Goal: Information Seeking & Learning: Compare options

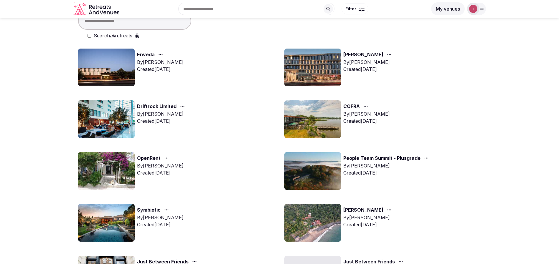
scroll to position [44, 0]
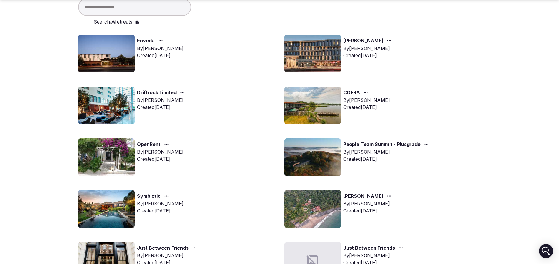
click at [117, 156] on img at bounding box center [106, 158] width 57 height 38
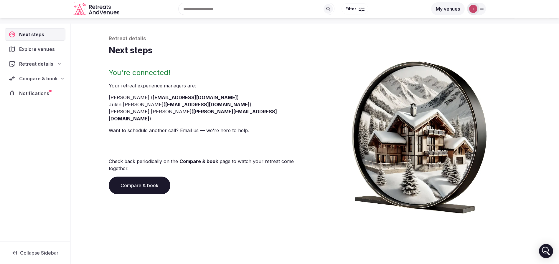
click at [133, 177] on link "Compare & book" at bounding box center [140, 186] width 62 height 18
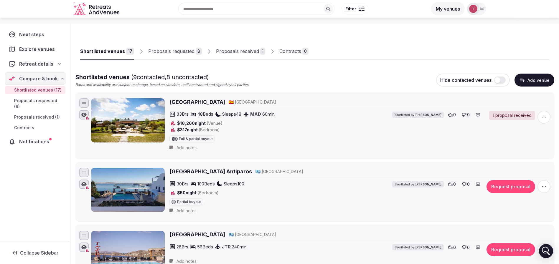
click at [256, 50] on div "Proposals received" at bounding box center [237, 51] width 43 height 7
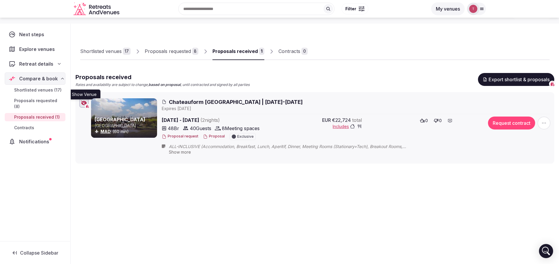
click at [84, 103] on icon "button" at bounding box center [84, 103] width 6 height 5
click at [202, 104] on span "Chateauform La Arena | 24-26 April 2026" at bounding box center [236, 101] width 134 height 7
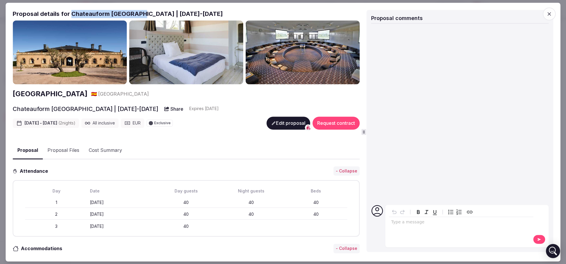
drag, startPoint x: 70, startPoint y: 14, endPoint x: 135, endPoint y: 13, distance: 65.4
click at [135, 13] on h2 "Proposal details for Chateauform La Arena | 24-26 April 2026" at bounding box center [186, 14] width 347 height 8
copy h2 "Chateauform La Arena"
click at [551, 15] on icon "button" at bounding box center [549, 14] width 6 height 6
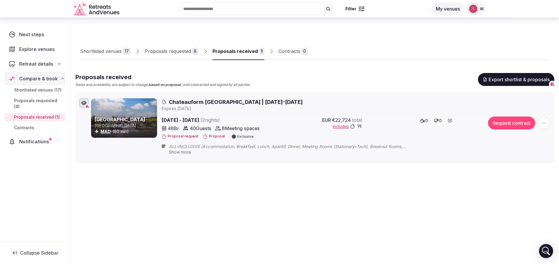
click at [110, 52] on div "Shortlisted venues" at bounding box center [101, 51] width 42 height 7
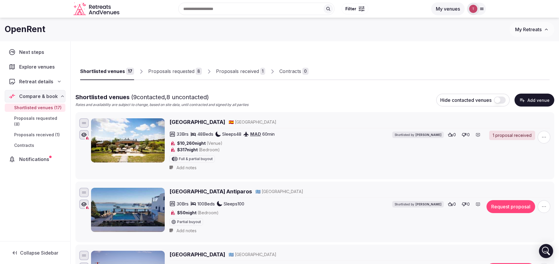
click at [533, 100] on button "Add venue" at bounding box center [535, 100] width 40 height 13
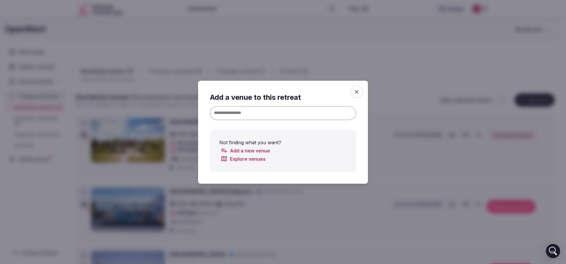
click at [262, 109] on input at bounding box center [283, 113] width 146 height 14
paste input "**********"
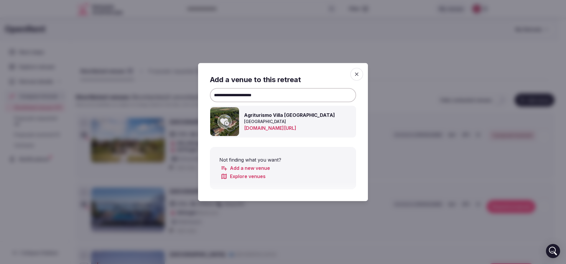
type input "**********"
click at [220, 119] on div at bounding box center [225, 122] width 14 height 14
click at [434, 61] on div at bounding box center [283, 132] width 566 height 264
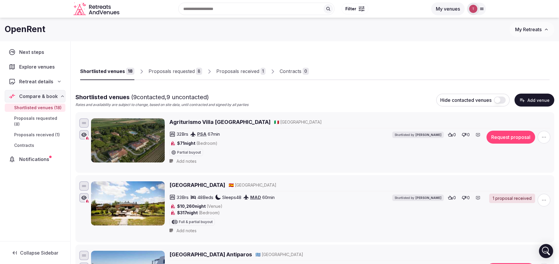
click at [537, 99] on button "Add venue" at bounding box center [535, 100] width 40 height 13
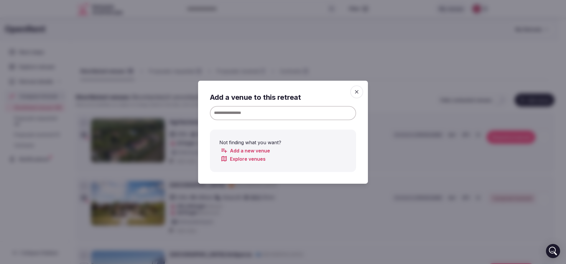
click at [307, 107] on input at bounding box center [283, 113] width 146 height 14
paste input "**********"
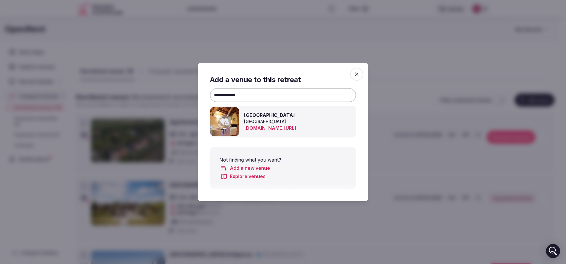
type input "**********"
click at [229, 116] on div at bounding box center [225, 122] width 14 height 14
click at [406, 52] on div at bounding box center [283, 132] width 566 height 264
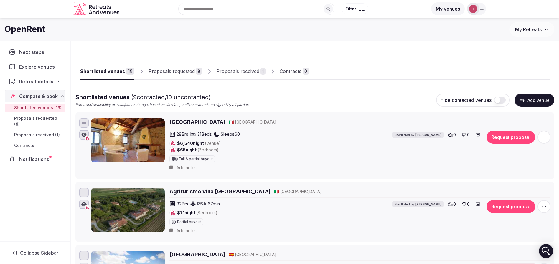
click at [536, 99] on button "Add venue" at bounding box center [535, 100] width 40 height 13
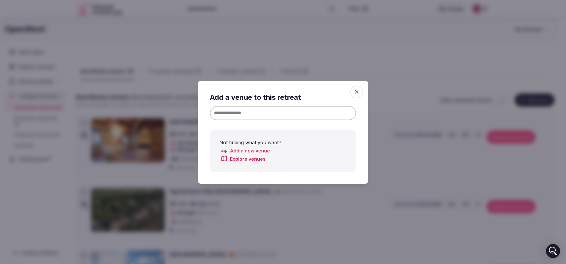
click at [311, 115] on input at bounding box center [283, 113] width 146 height 14
paste input "*********"
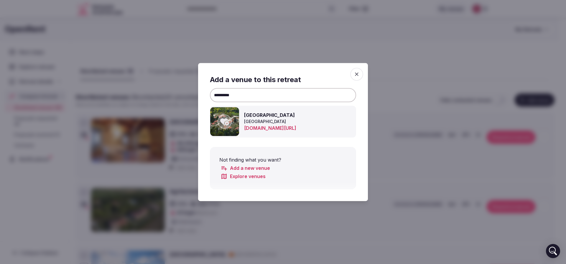
type input "*********"
click at [219, 123] on div at bounding box center [225, 122] width 14 height 14
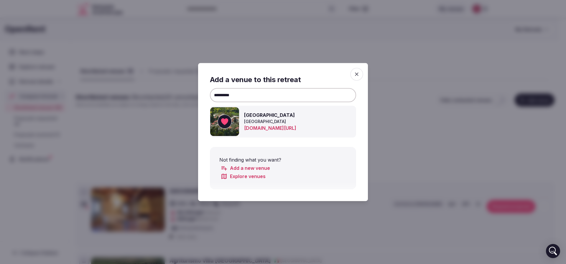
click at [455, 59] on div at bounding box center [283, 132] width 566 height 264
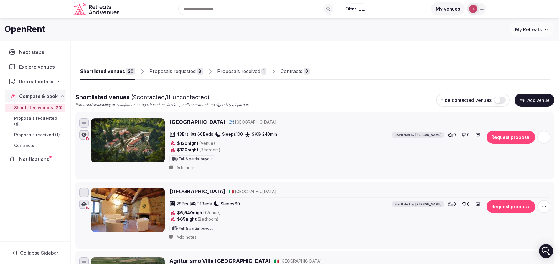
drag, startPoint x: 306, startPoint y: 159, endPoint x: 242, endPoint y: 148, distance: 65.2
click at [305, 161] on div "43 Brs 66 Beds Sleeps 100 SKG 240 min $120 night (Venue) $120 night (Bedroom) F…" at bounding box center [306, 147] width 274 height 32
drag, startPoint x: 265, startPoint y: 150, endPoint x: 277, endPoint y: 153, distance: 12.4
click at [268, 151] on div "$120 night (Bedroom)" at bounding box center [225, 150] width 113 height 6
drag, startPoint x: 277, startPoint y: 153, endPoint x: 292, endPoint y: 92, distance: 62.8
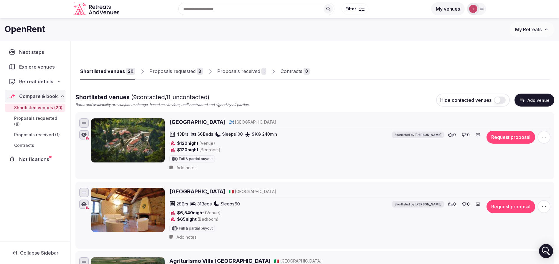
click at [277, 153] on div "$120 night (Venue) $120 night (Bedroom) Full & partial buyout" at bounding box center [225, 151] width 113 height 22
drag, startPoint x: 277, startPoint y: 57, endPoint x: 293, endPoint y: 58, distance: 15.4
click at [284, 57] on div "Shortlisted venues 20 Proposals requested 8 Proposals received 1 Contracts 0" at bounding box center [314, 66] width 469 height 27
click at [294, 58] on div "Shortlisted venues 20 Proposals requested 8 Proposals received 1 Contracts 0" at bounding box center [314, 66] width 469 height 27
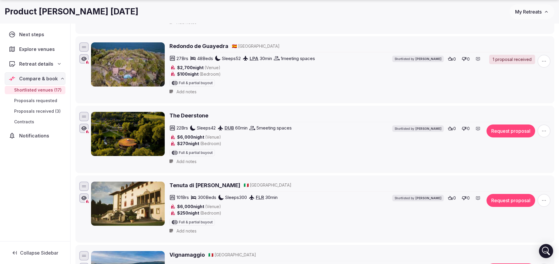
scroll to position [221, 0]
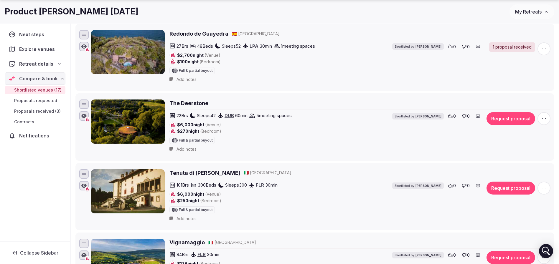
drag, startPoint x: 187, startPoint y: 107, endPoint x: 177, endPoint y: 103, distance: 10.8
click at [177, 103] on h2 "The Deerstone" at bounding box center [188, 103] width 39 height 7
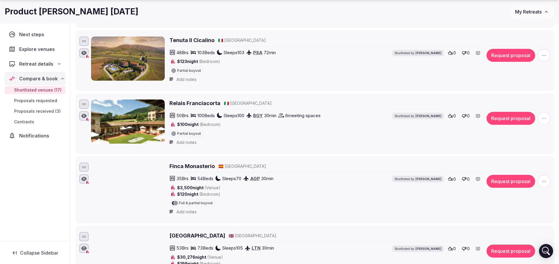
scroll to position [840, 0]
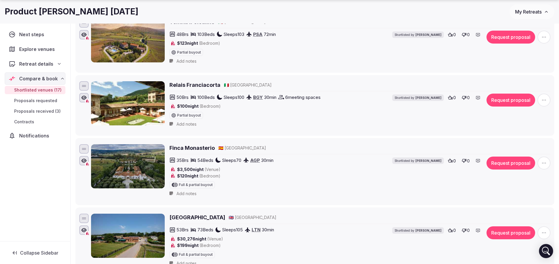
drag, startPoint x: 200, startPoint y: 151, endPoint x: 374, endPoint y: 128, distance: 176.2
click at [376, 127] on div "Relais Franciacorta 🇮🇹 Italy 50 Brs 100 Beds Sleeps 100 BGY 30 min 6 meeting sp…" at bounding box center [359, 105] width 381 height 48
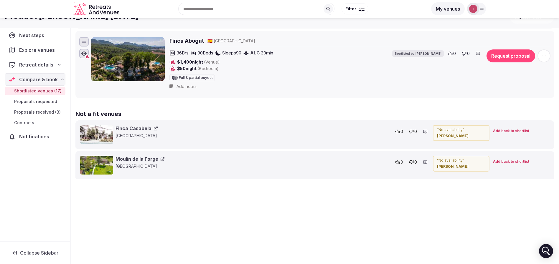
scroll to position [847, 0]
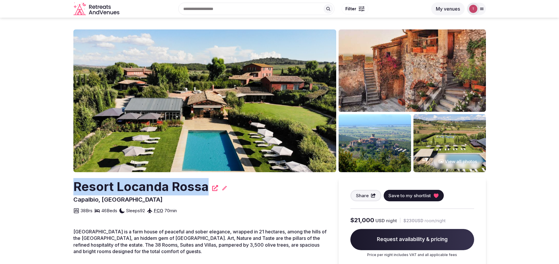
drag, startPoint x: 95, startPoint y: 188, endPoint x: 205, endPoint y: 187, distance: 110.5
copy h2 "Resort Locanda Rossa"
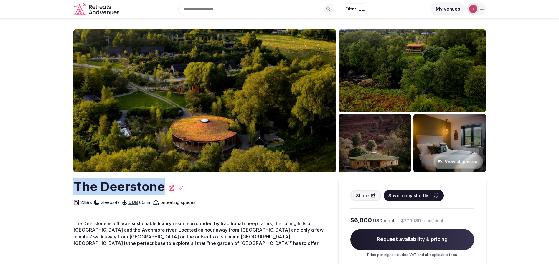
drag, startPoint x: 97, startPoint y: 181, endPoint x: 166, endPoint y: 182, distance: 69.0
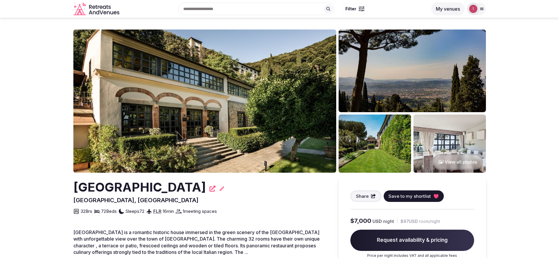
click at [258, 97] on img at bounding box center [204, 100] width 263 height 143
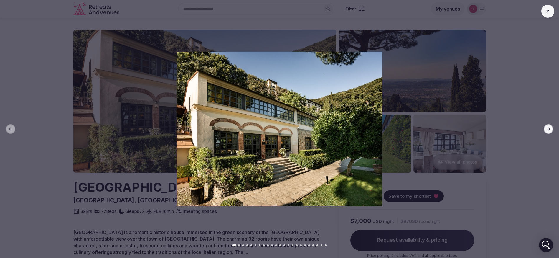
click at [551, 128] on button "Next slide" at bounding box center [548, 128] width 9 height 9
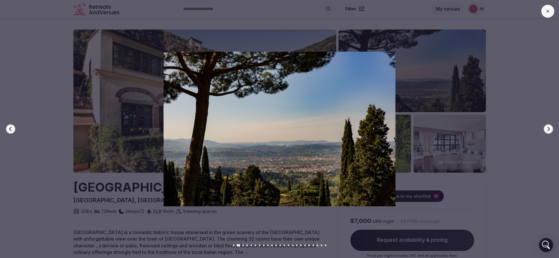
click at [554, 129] on div at bounding box center [277, 129] width 564 height 154
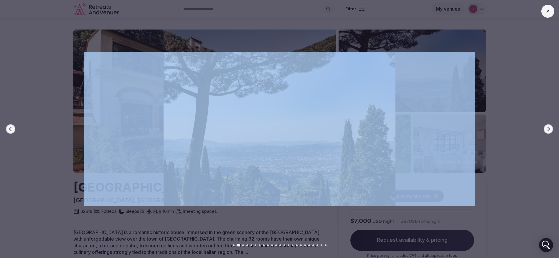
click at [554, 129] on div at bounding box center [277, 129] width 564 height 154
click at [555, 129] on div at bounding box center [277, 129] width 564 height 154
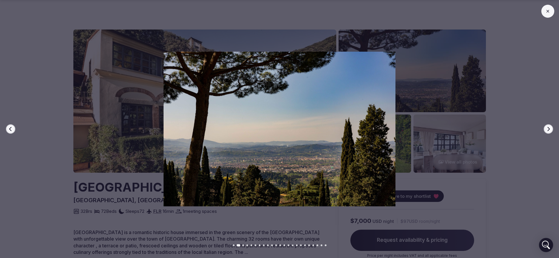
scroll to position [225, 0]
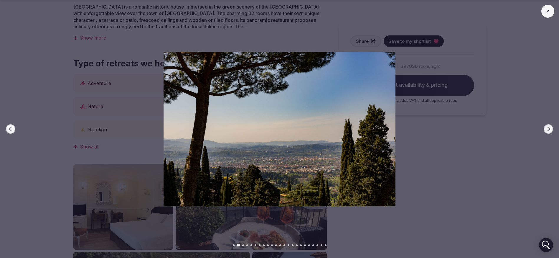
click at [545, 130] on button "Next slide" at bounding box center [548, 128] width 9 height 9
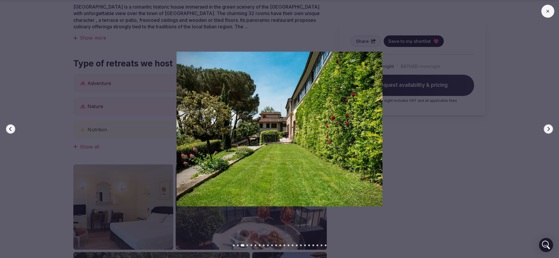
click at [545, 130] on button "Next slide" at bounding box center [548, 128] width 9 height 9
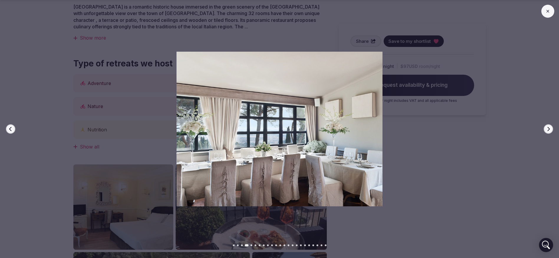
click at [545, 130] on button "Next slide" at bounding box center [548, 128] width 9 height 9
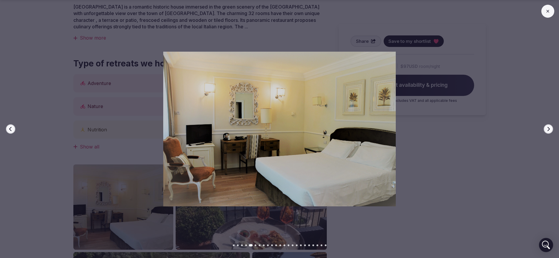
click at [545, 130] on button "Next slide" at bounding box center [548, 128] width 9 height 9
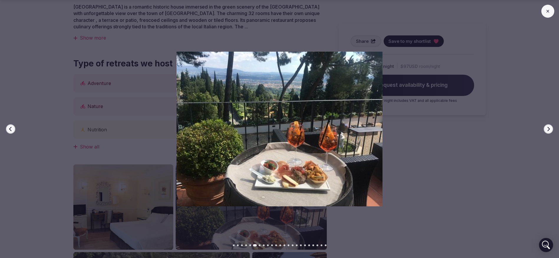
click at [545, 130] on button "Next slide" at bounding box center [548, 128] width 9 height 9
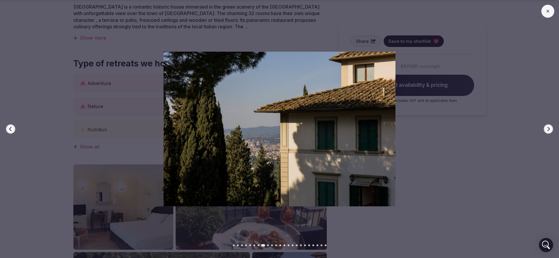
click at [545, 130] on button "Next slide" at bounding box center [548, 128] width 9 height 9
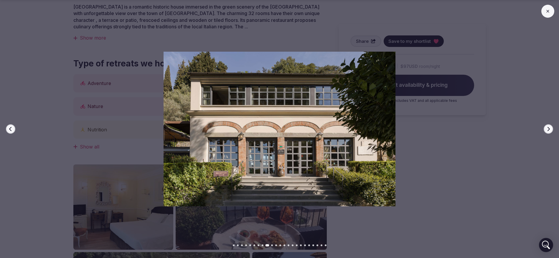
click at [545, 130] on button "Next slide" at bounding box center [548, 128] width 9 height 9
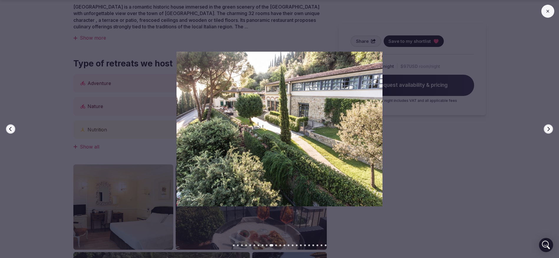
click at [545, 130] on button "Next slide" at bounding box center [548, 128] width 9 height 9
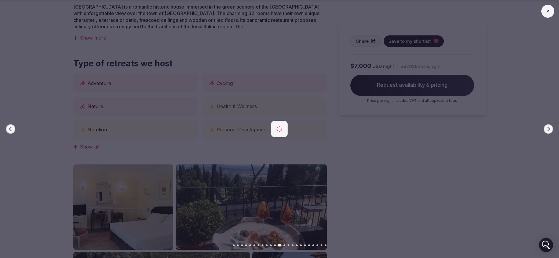
click at [545, 130] on button "Next slide" at bounding box center [548, 128] width 9 height 9
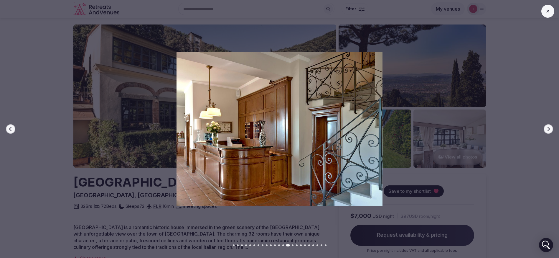
scroll to position [0, 0]
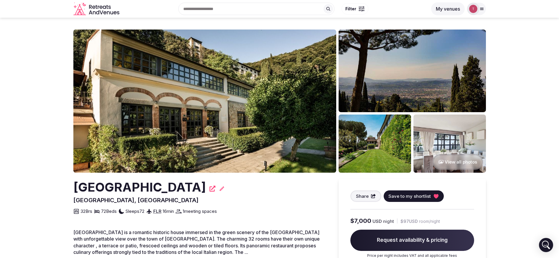
drag, startPoint x: 200, startPoint y: 187, endPoint x: 214, endPoint y: 189, distance: 13.9
copy h2 "FH55 Hotel Villa Fiesole"
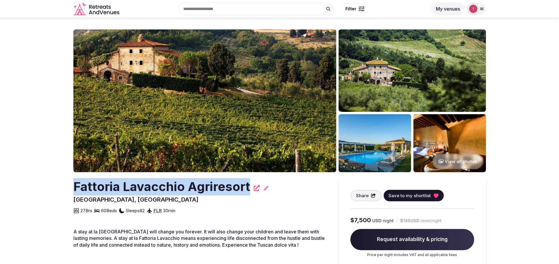
drag, startPoint x: 64, startPoint y: 192, endPoint x: 250, endPoint y: 187, distance: 186.1
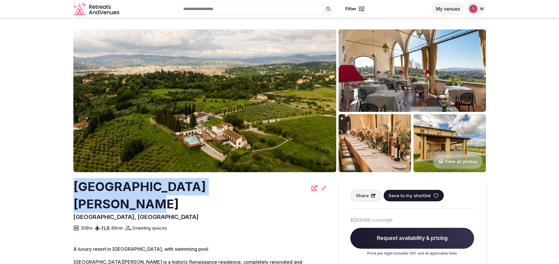
drag, startPoint x: 66, startPoint y: 186, endPoint x: 240, endPoint y: 184, distance: 173.9
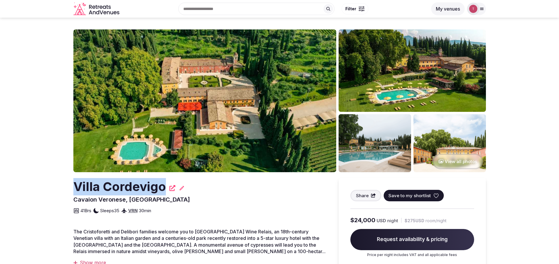
drag, startPoint x: 70, startPoint y: 185, endPoint x: 165, endPoint y: 183, distance: 94.6
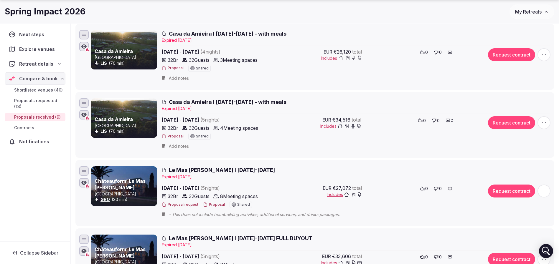
scroll to position [133, 0]
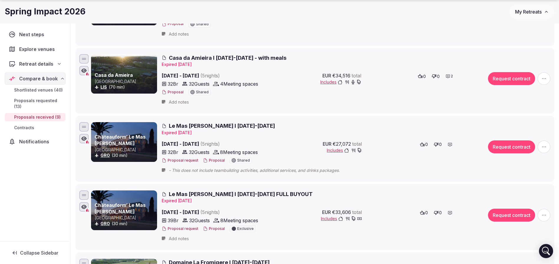
click at [187, 127] on span "Le Mas [PERSON_NAME] I [DATE]-[DATE]" at bounding box center [222, 125] width 106 height 7
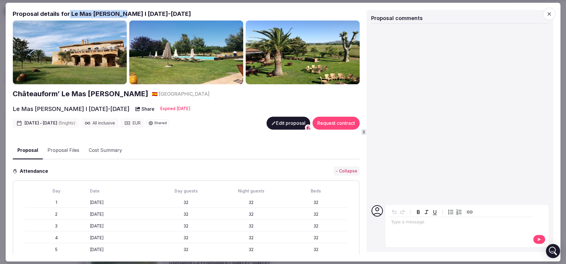
drag, startPoint x: 68, startPoint y: 13, endPoint x: 120, endPoint y: 13, distance: 51.6
click at [120, 13] on h2 "Proposal details for Le Mas [PERSON_NAME] I [DATE]-[DATE]" at bounding box center [186, 14] width 347 height 8
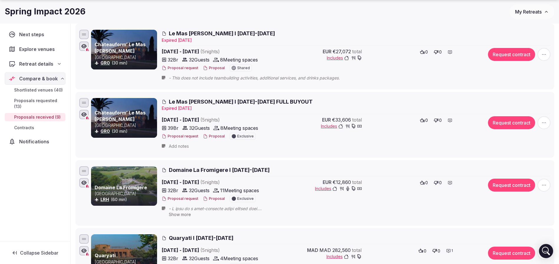
scroll to position [265, 0]
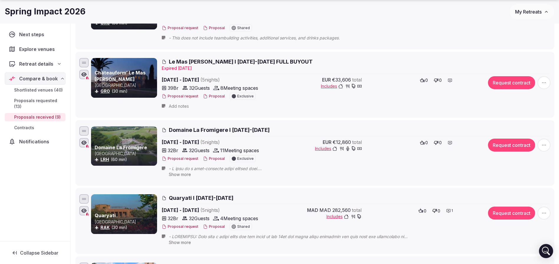
click at [213, 131] on span "Domaine La Fromigere I 25-30 Jan 2026" at bounding box center [219, 129] width 101 height 7
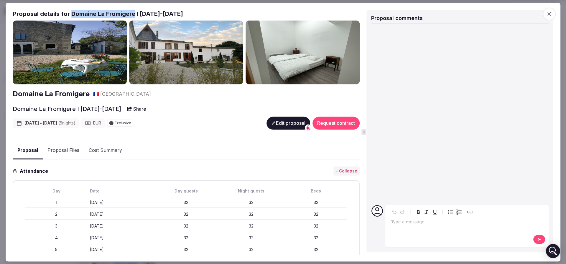
drag, startPoint x: 70, startPoint y: 14, endPoint x: 134, endPoint y: 13, distance: 64.3
click at [134, 13] on h2 "Proposal details for Domaine La Fromigere I 25-30 Jan 2026" at bounding box center [186, 14] width 347 height 8
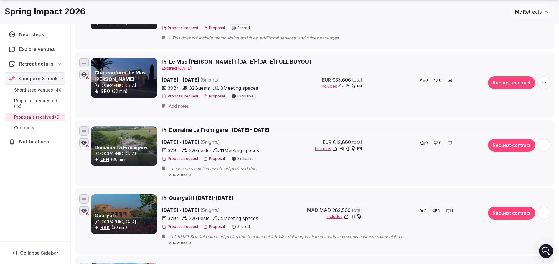
scroll to position [309, 0]
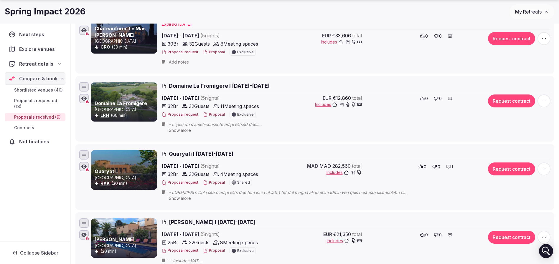
click at [213, 154] on span "Quaryati I 25-30 Jan 2026" at bounding box center [201, 153] width 65 height 7
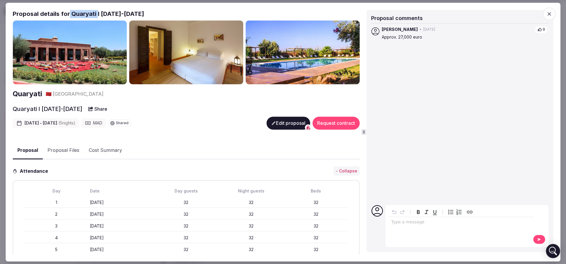
drag, startPoint x: 69, startPoint y: 13, endPoint x: 96, endPoint y: 13, distance: 27.4
click at [96, 13] on h2 "Proposal details for Quaryati I 25-30 Jan 2026" at bounding box center [186, 14] width 347 height 8
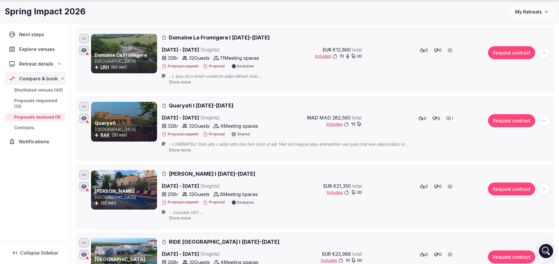
scroll to position [398, 0]
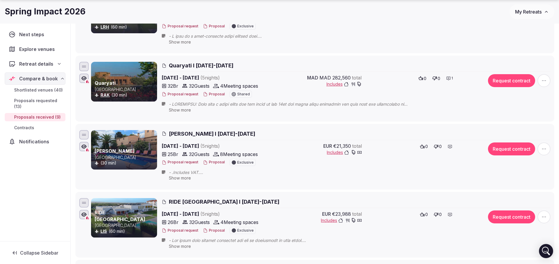
click at [217, 134] on span "Masia Notari Casabona I 25-30 Jan 2026" at bounding box center [212, 133] width 86 height 7
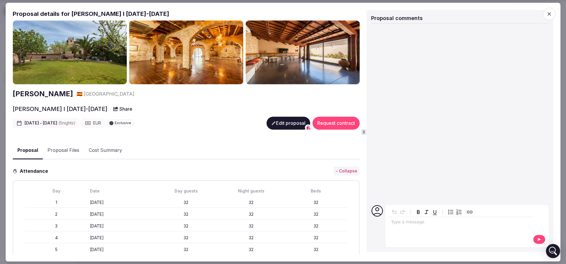
click at [71, 14] on h2 "Proposal details for Masia Notari Casabona I 25-30 Jan 2026" at bounding box center [186, 14] width 347 height 8
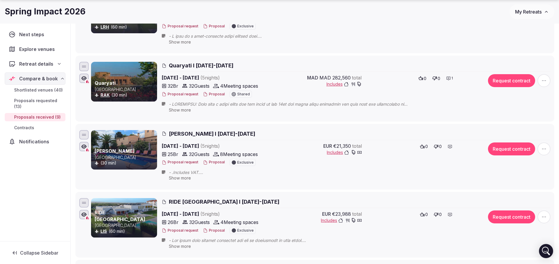
click at [176, 136] on span "Masia Notari Casabona I 25-30 Jan 2026" at bounding box center [212, 133] width 86 height 7
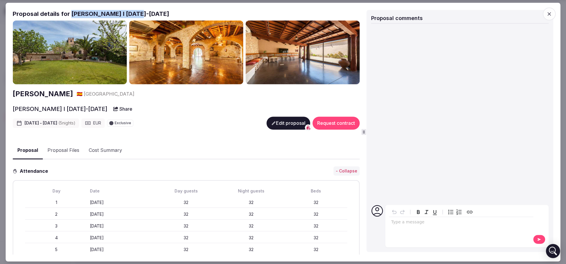
drag, startPoint x: 71, startPoint y: 13, endPoint x: 127, endPoint y: 15, distance: 56.3
click at [136, 14] on h2 "Proposal details for Masia Notari Casabona I 25-30 Jan 2026" at bounding box center [186, 14] width 347 height 8
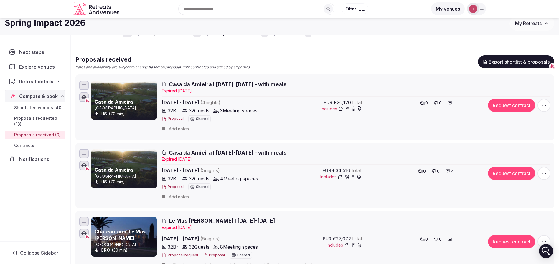
scroll to position [0, 0]
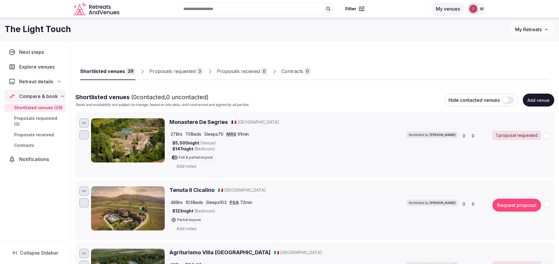
click at [172, 69] on div "Proposals requested" at bounding box center [172, 71] width 46 height 7
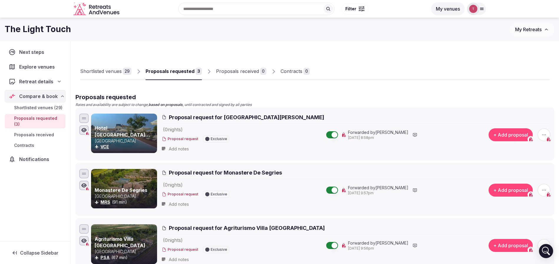
click at [241, 73] on div "Proposals received" at bounding box center [237, 71] width 43 height 7
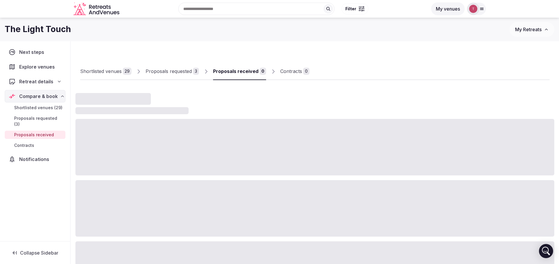
click at [114, 70] on div "Shortlisted venues" at bounding box center [101, 71] width 42 height 7
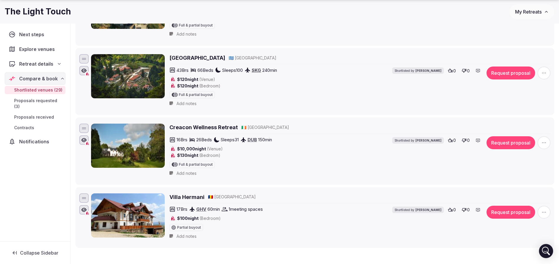
scroll to position [1813, 0]
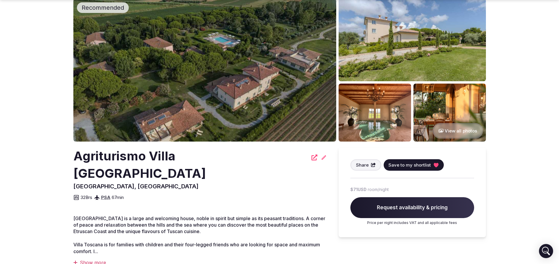
scroll to position [44, 0]
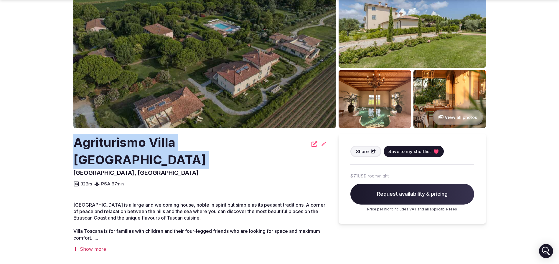
drag, startPoint x: 63, startPoint y: 145, endPoint x: 235, endPoint y: 149, distance: 172.5
copy div "Agriturismo Villa [GEOGRAPHIC_DATA]"
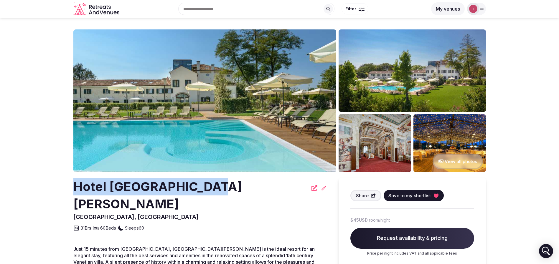
drag, startPoint x: 69, startPoint y: 195, endPoint x: 198, endPoint y: 191, distance: 129.2
copy h2 "Hotel [GEOGRAPHIC_DATA][PERSON_NAME]"
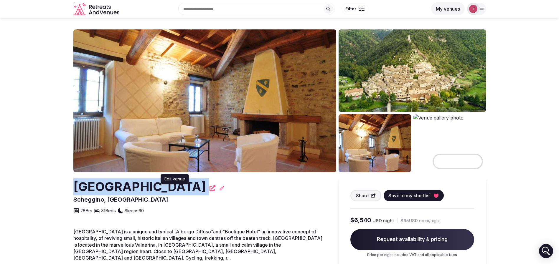
drag, startPoint x: 60, startPoint y: 189, endPoint x: 172, endPoint y: 189, distance: 111.7
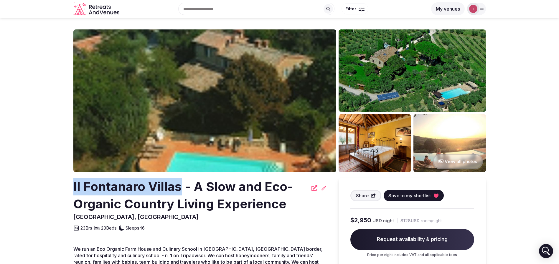
drag, startPoint x: 69, startPoint y: 190, endPoint x: 182, endPoint y: 188, distance: 112.6
copy h2 "Il Fontanaro Villas"
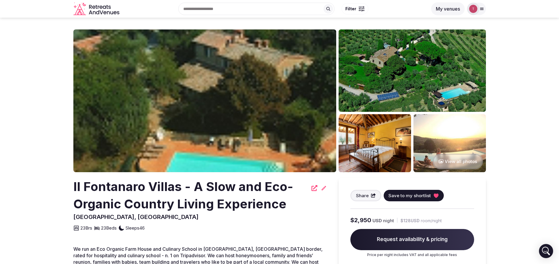
click at [205, 206] on h2 "Il Fontanaro Villas - A Slow and Eco-Organic Country Living Experience" at bounding box center [190, 195] width 235 height 35
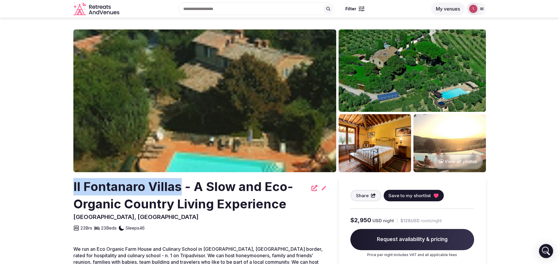
drag, startPoint x: 69, startPoint y: 187, endPoint x: 181, endPoint y: 184, distance: 112.3
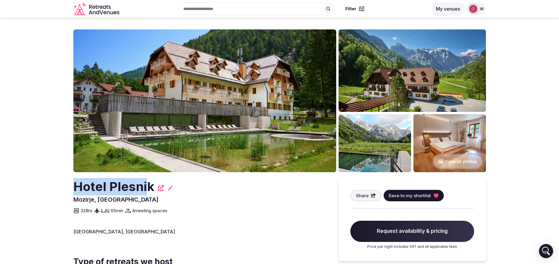
drag, startPoint x: 70, startPoint y: 194, endPoint x: 147, endPoint y: 190, distance: 76.7
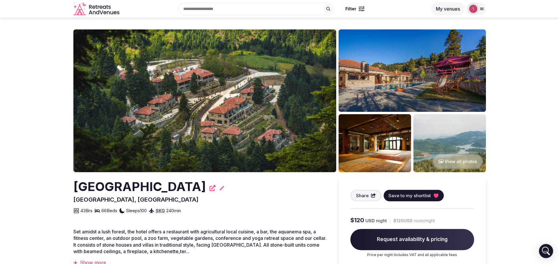
drag, startPoint x: 67, startPoint y: 192, endPoint x: 256, endPoint y: 186, distance: 189.0
click at [256, 186] on section "View all photos [GEOGRAPHIC_DATA] [GEOGRAPHIC_DATA], [GEOGRAPHIC_DATA] Share Sa…" at bounding box center [279, 196] width 559 height 357
click at [179, 188] on h2 "[GEOGRAPHIC_DATA]" at bounding box center [139, 186] width 133 height 17
click at [116, 190] on h2 "[GEOGRAPHIC_DATA]" at bounding box center [139, 186] width 133 height 17
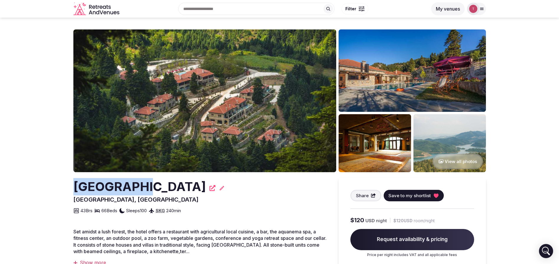
copy h2 "Montanema"
click at [70, 189] on section "View all photos [GEOGRAPHIC_DATA] [GEOGRAPHIC_DATA], [GEOGRAPHIC_DATA] Share Sa…" at bounding box center [279, 196] width 559 height 357
drag, startPoint x: 49, startPoint y: 188, endPoint x: 256, endPoint y: 182, distance: 206.7
click at [256, 182] on section "View all photos [GEOGRAPHIC_DATA] [GEOGRAPHIC_DATA], [GEOGRAPHIC_DATA] Share Sa…" at bounding box center [279, 196] width 559 height 357
click at [85, 199] on span "Mouzaki, Greece" at bounding box center [135, 199] width 125 height 7
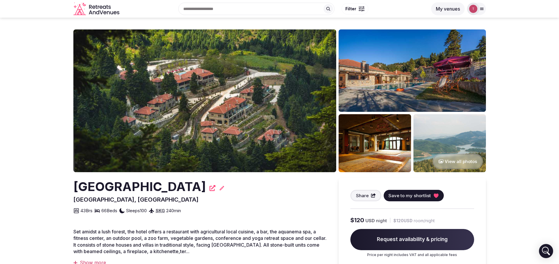
click at [105, 191] on h2 "Montanema Handmade Village" at bounding box center [139, 186] width 133 height 17
copy h2 "Montanema"
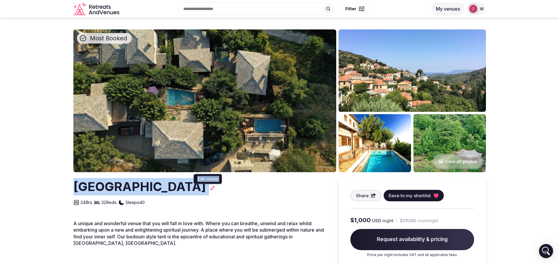
drag, startPoint x: 66, startPoint y: 187, endPoint x: 205, endPoint y: 186, distance: 139.4
click at [205, 186] on section "Most Booked View all photos Pelion Retreat Centre Edit venue Edit venue Share S…" at bounding box center [279, 251] width 559 height 467
